Goal: Transaction & Acquisition: Subscribe to service/newsletter

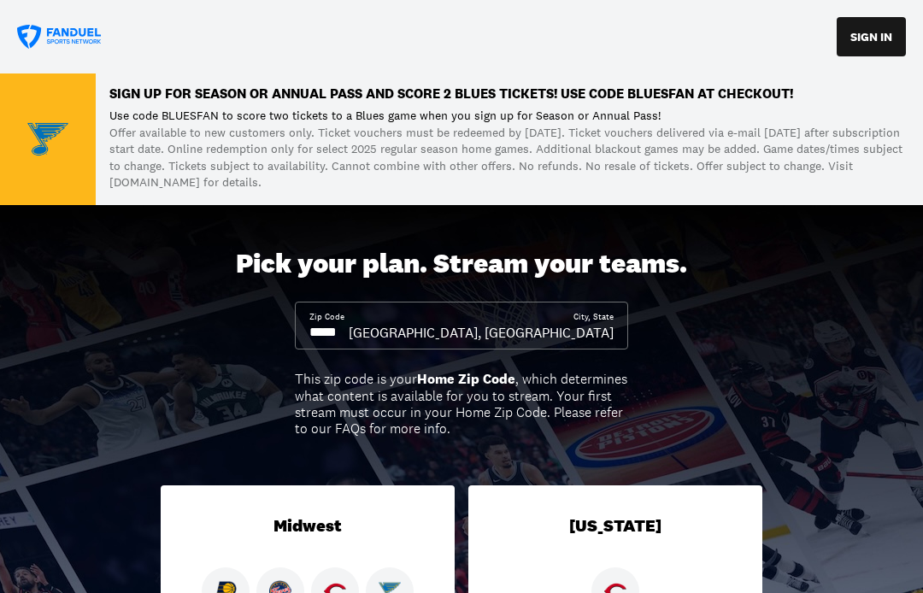
click at [349, 328] on input at bounding box center [328, 332] width 39 height 19
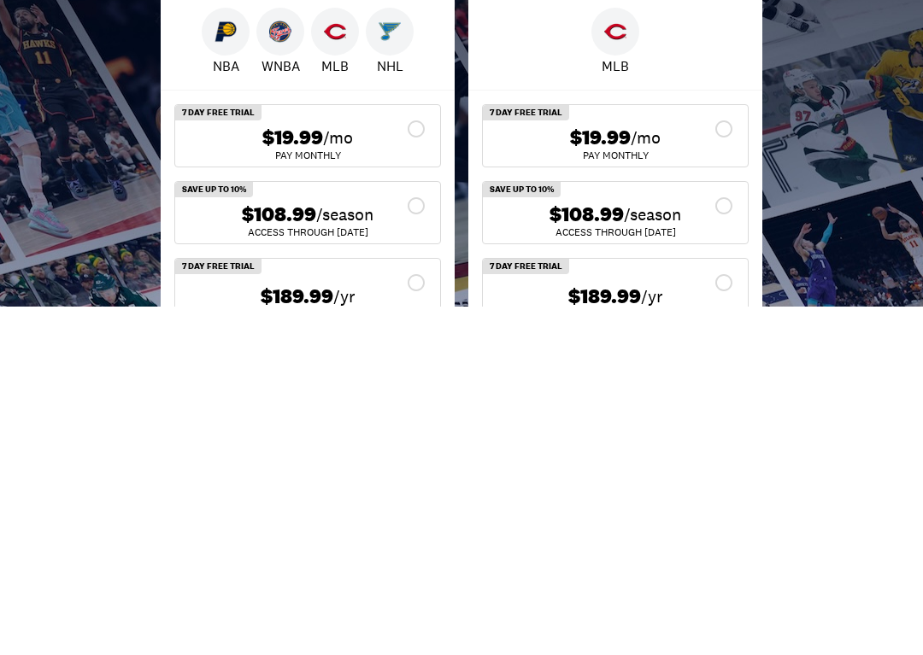
scroll to position [246, 0]
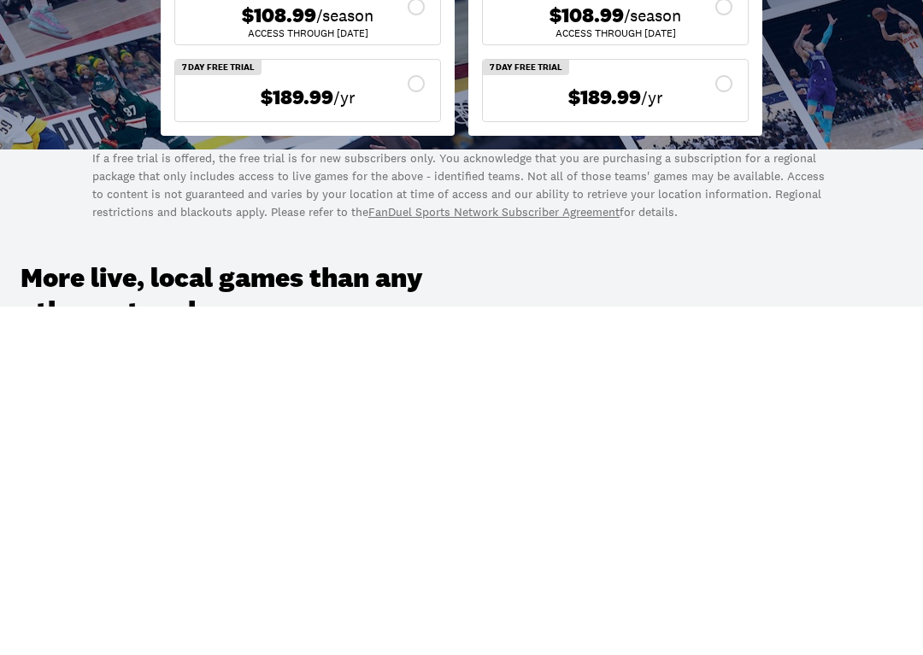
type input "*****"
click at [818, 498] on p "If a free trial is offered, the free trial is for new subscribers only. You ack…" at bounding box center [461, 534] width 738 height 72
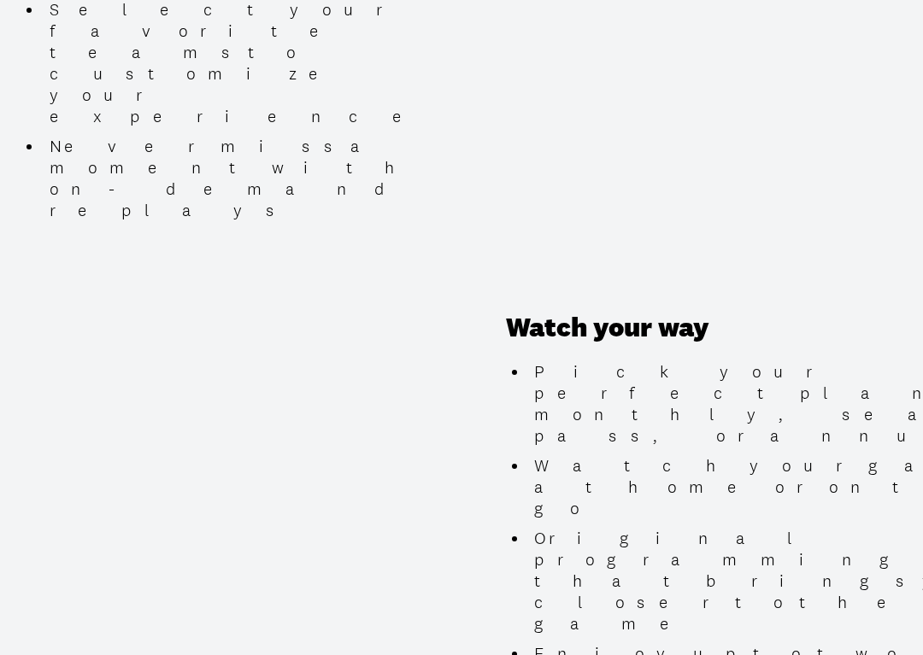
scroll to position [1621, 0]
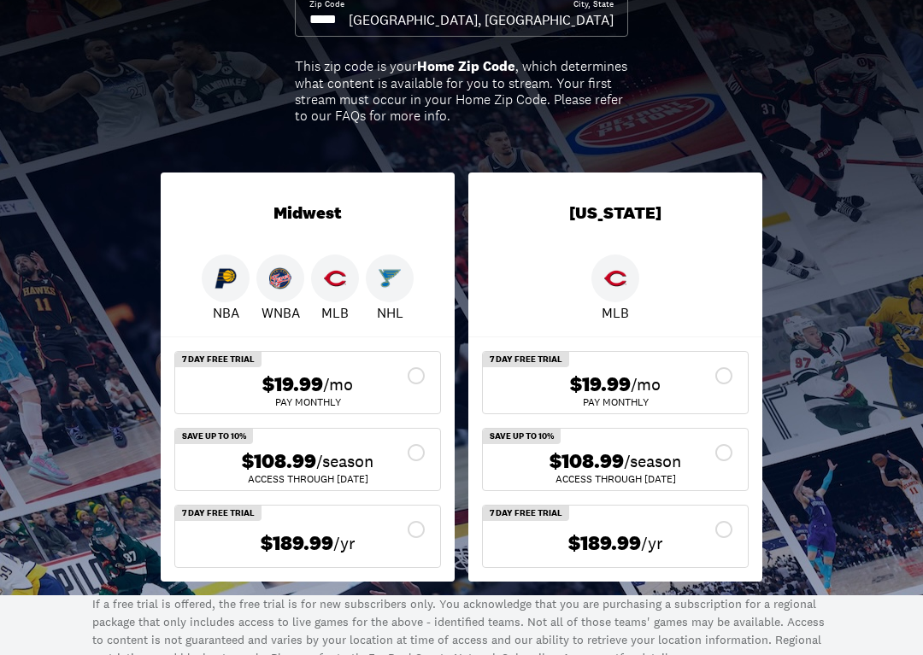
scroll to position [384, 0]
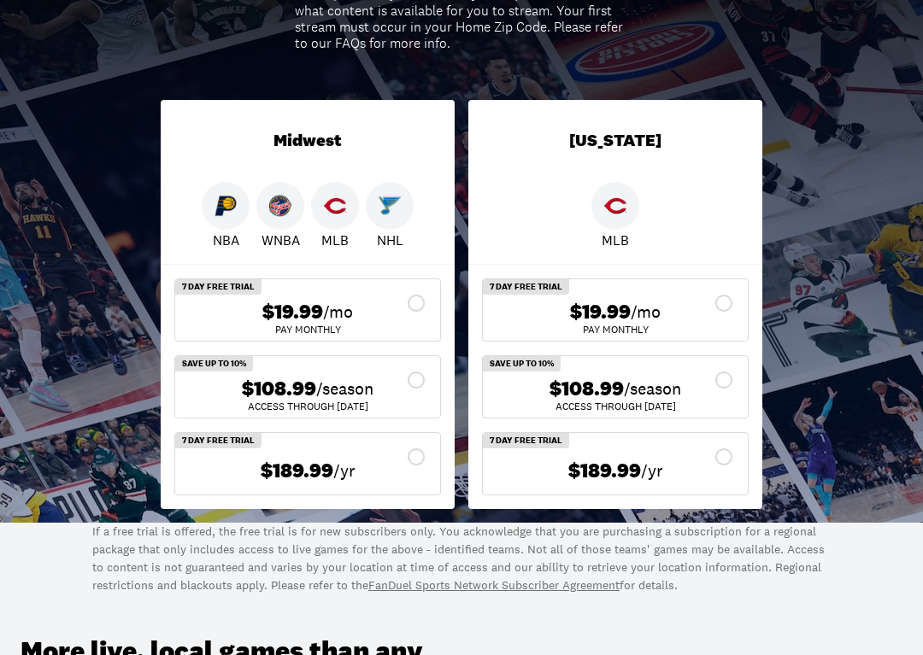
click at [415, 378] on div "$108.99 /season" at bounding box center [307, 390] width 237 height 25
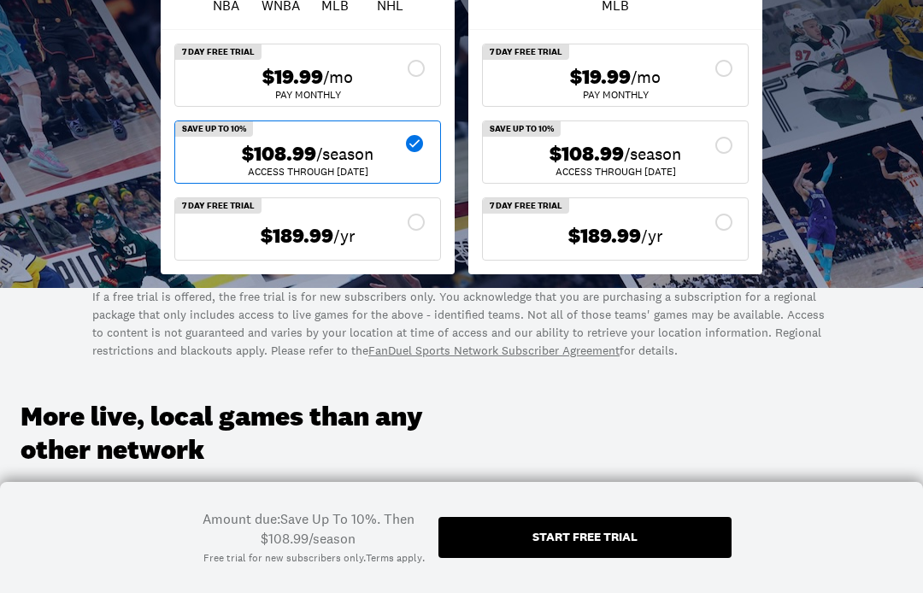
scroll to position [619, 0]
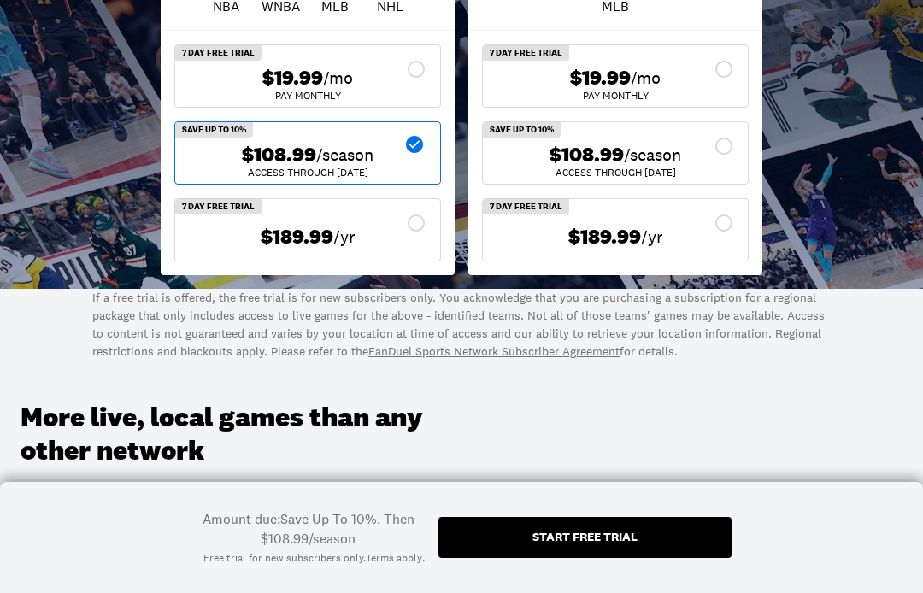
click at [413, 225] on div "$189.99 /yr" at bounding box center [307, 237] width 237 height 25
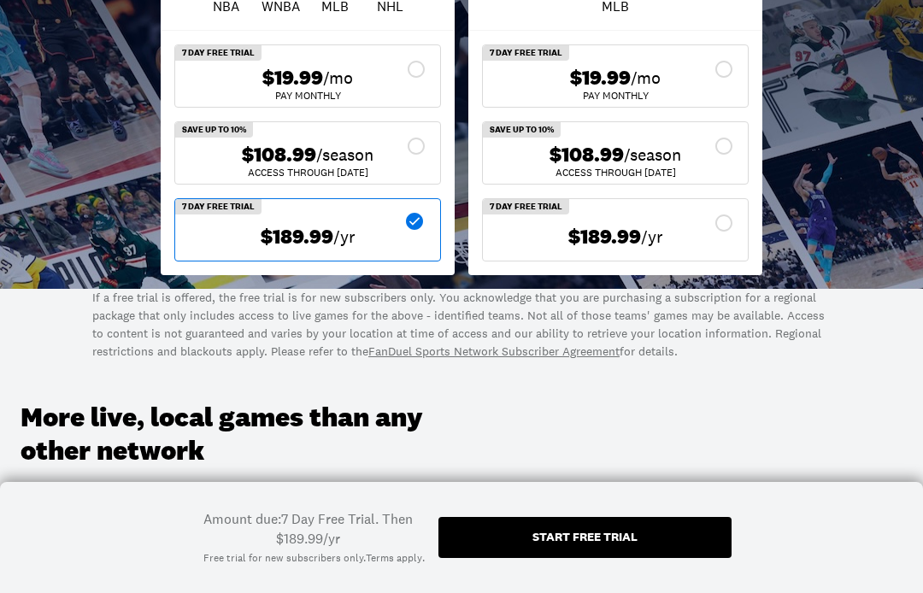
click at [419, 220] on div "$189.99 /yr" at bounding box center [307, 237] width 237 height 34
click at [413, 70] on div "$19.99 /mo" at bounding box center [307, 78] width 237 height 25
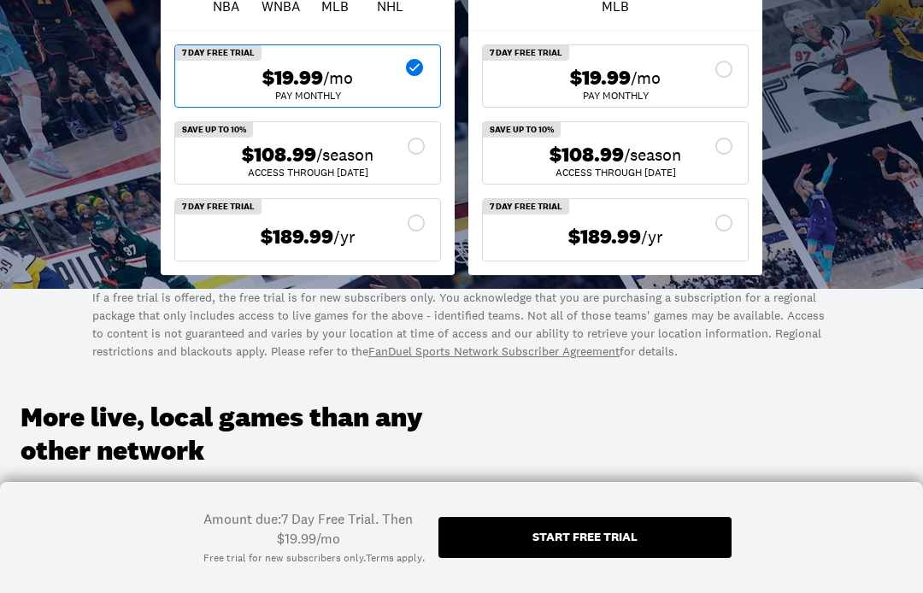
click at [415, 143] on div "$108.99 /season" at bounding box center [307, 155] width 237 height 25
